Goal: Task Accomplishment & Management: Manage account settings

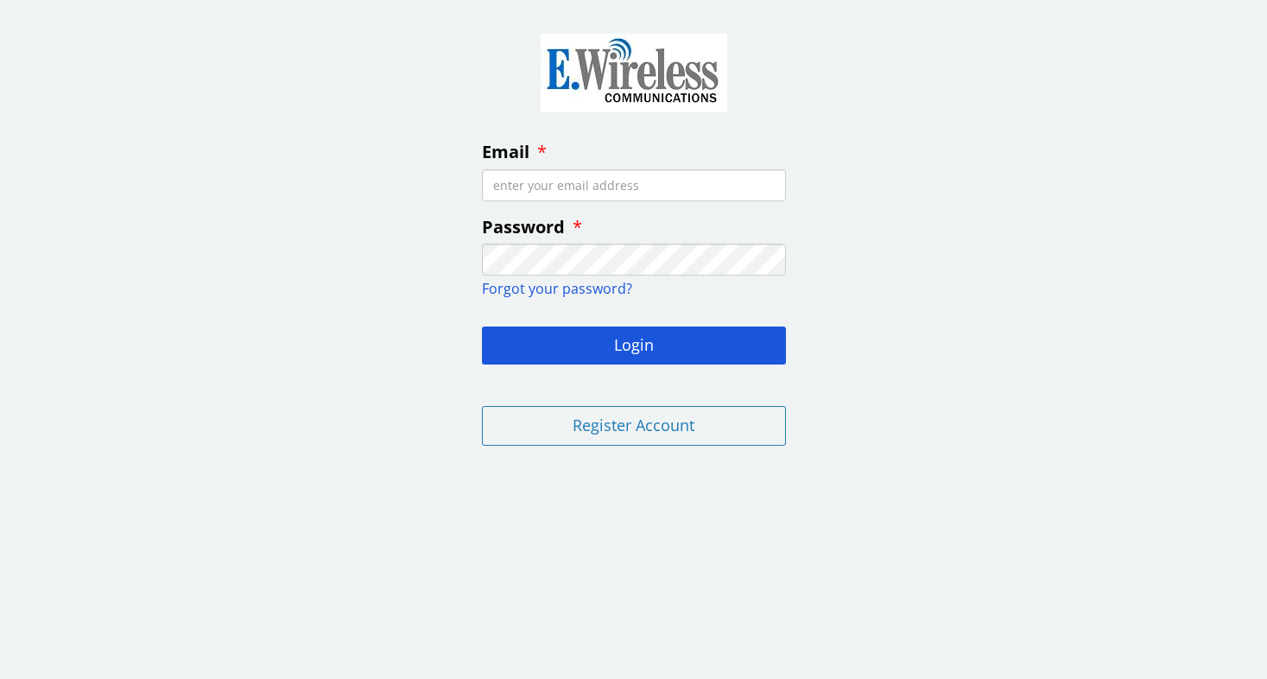
type input "[EMAIL_ADDRESS][DOMAIN_NAME]"
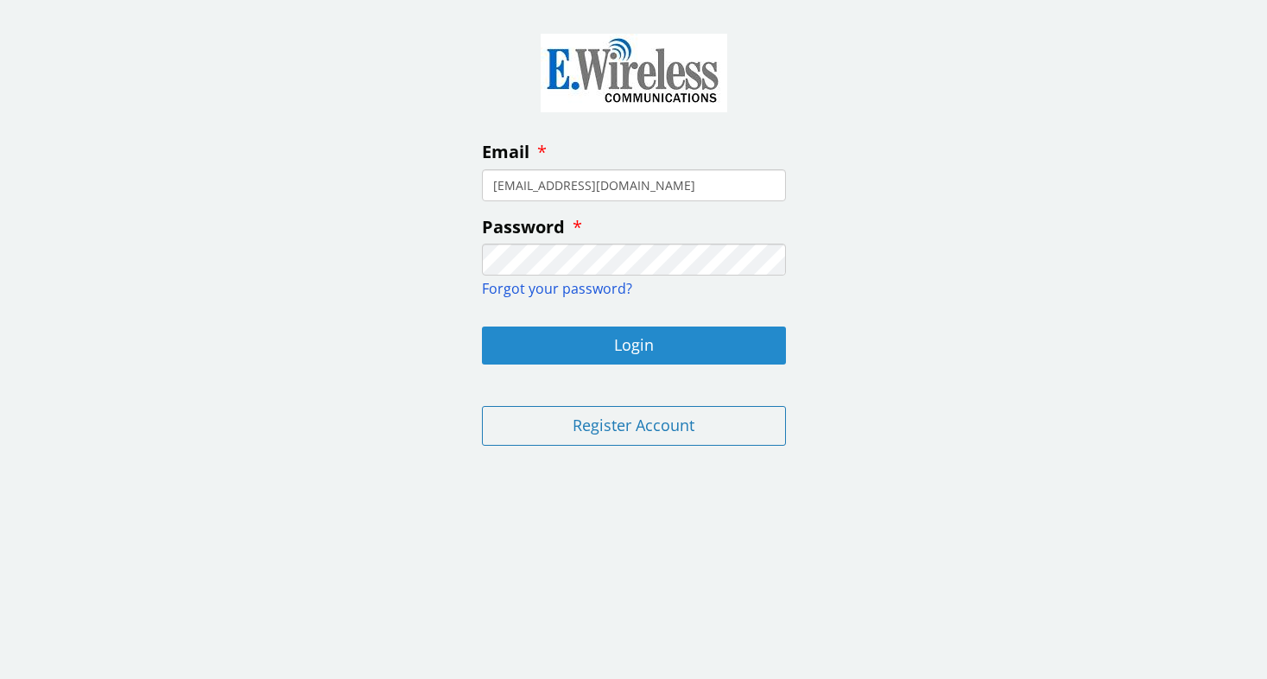
click at [650, 350] on button "Login" at bounding box center [634, 345] width 304 height 38
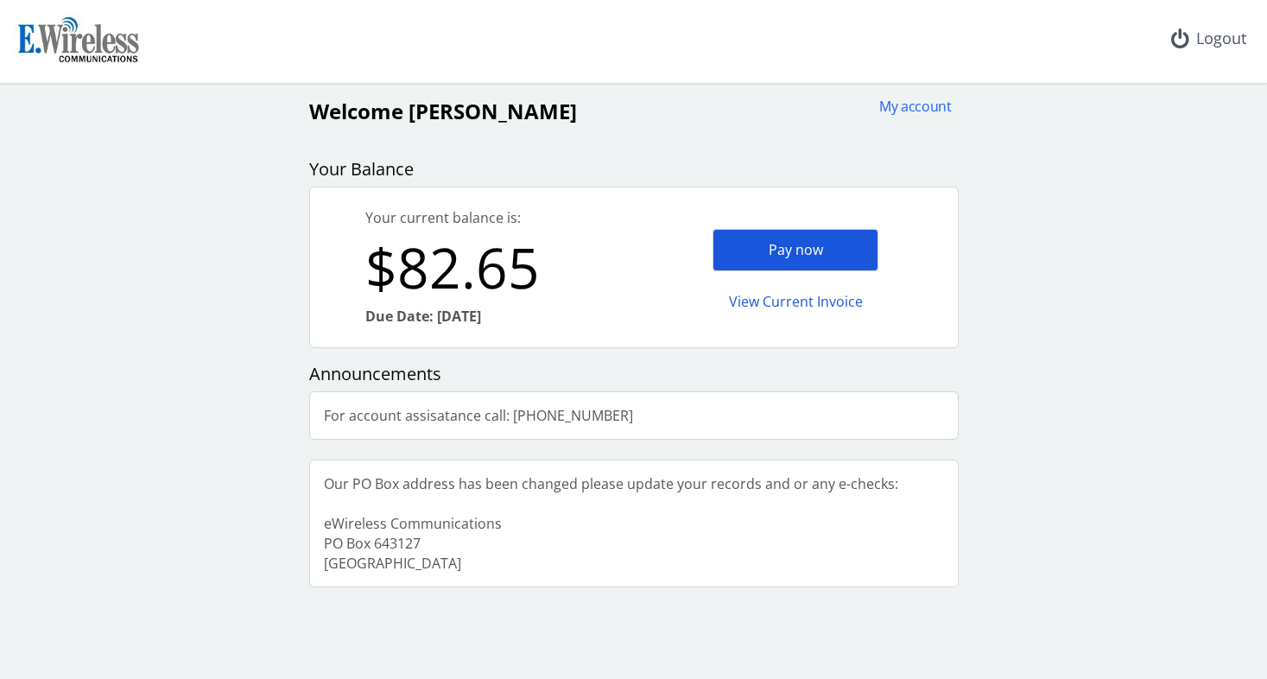
click at [801, 245] on div "Pay now" at bounding box center [796, 250] width 166 height 42
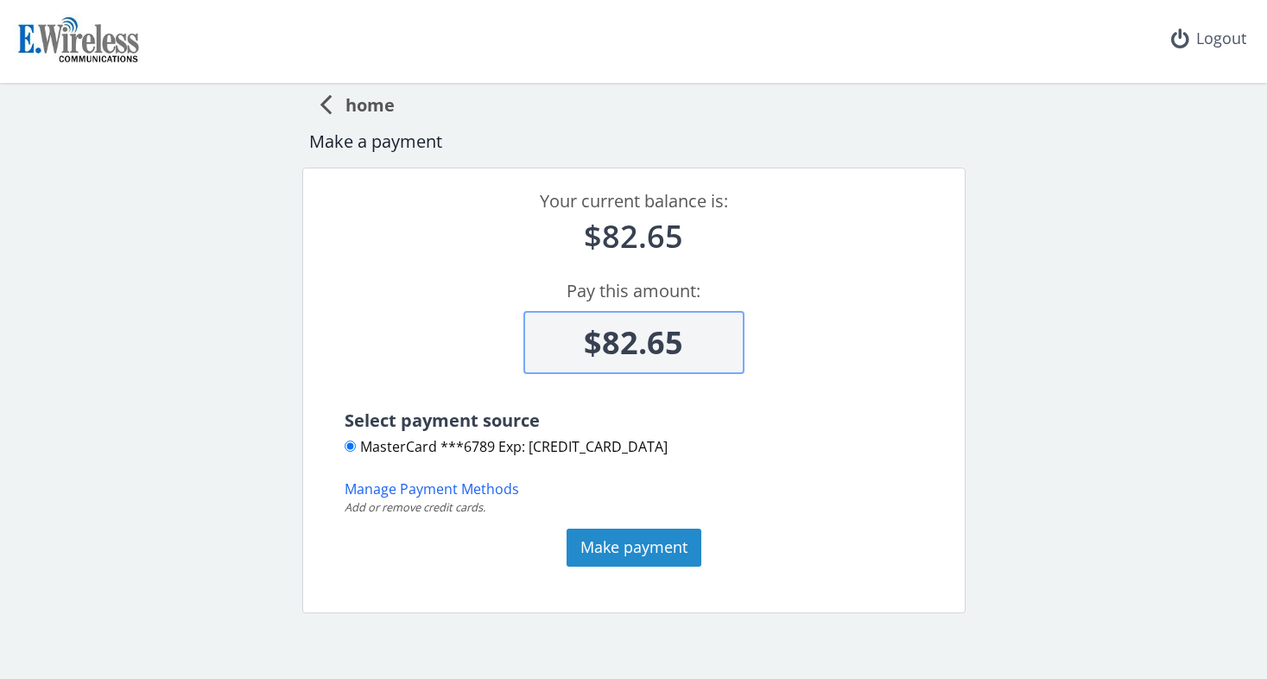
click at [642, 546] on button "Make payment" at bounding box center [634, 548] width 135 height 38
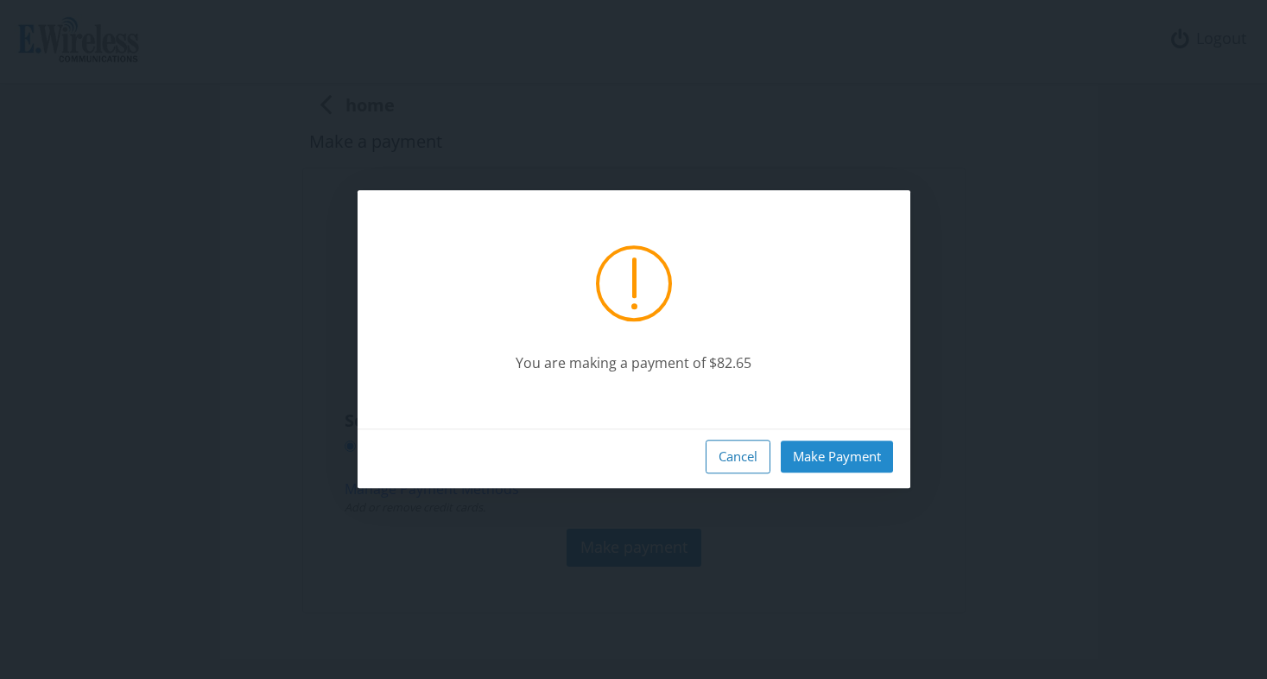
click at [835, 459] on button "Make Payment" at bounding box center [837, 456] width 112 height 32
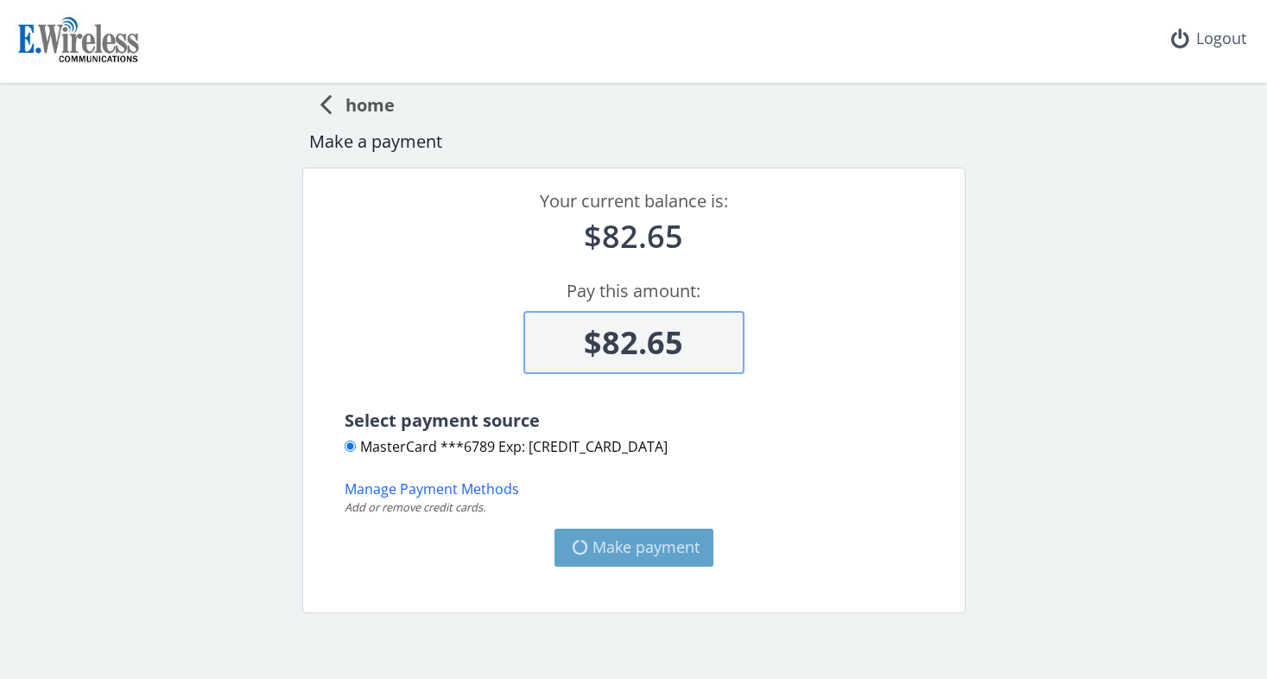
type input "$0"
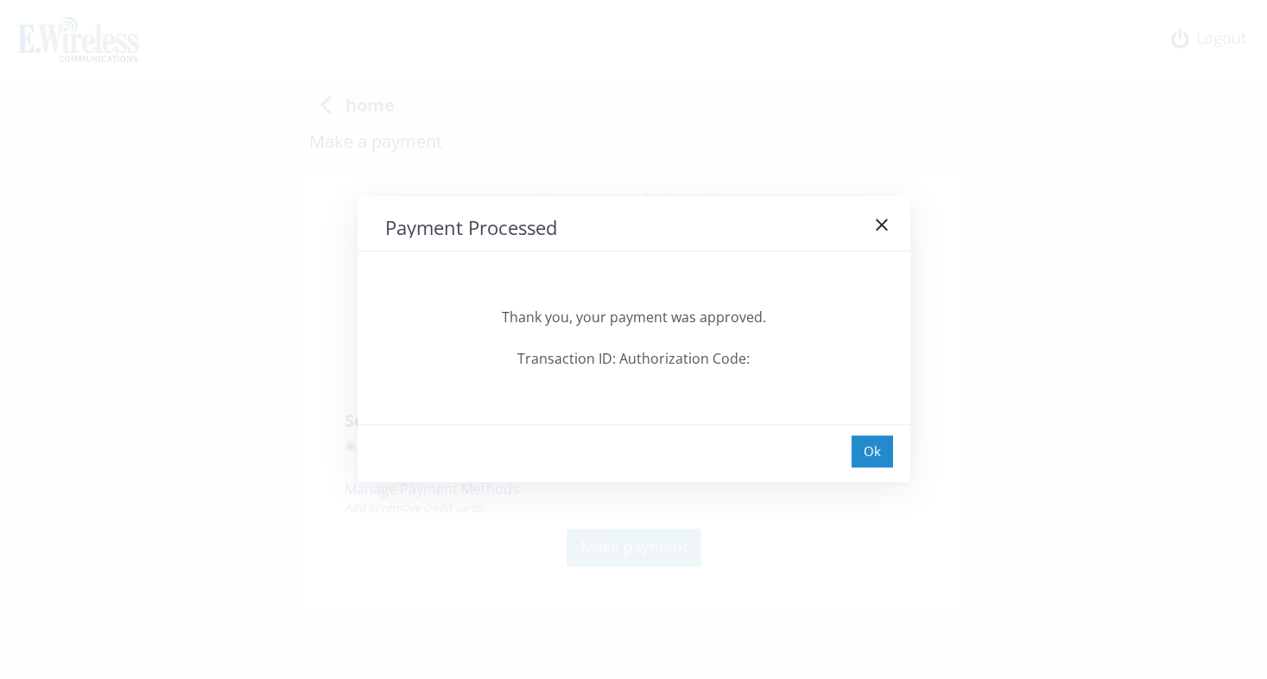
click at [862, 453] on div "Ok" at bounding box center [872, 451] width 41 height 32
